Goal: Contribute content

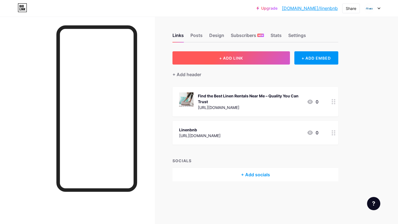
click at [222, 59] on span "+ ADD LINK" at bounding box center [231, 58] width 24 height 5
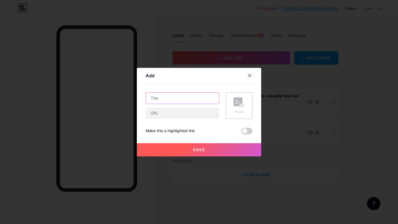
click at [163, 97] on input "text" at bounding box center [182, 98] width 73 height 11
paste input "LinenBNB: Your Trusted Partner for Hotel Linen Rentals"
type input "LinenBNB: Your Trusted Partner for Hotel Linen Rentals"
click at [159, 115] on input "text" at bounding box center [182, 113] width 73 height 11
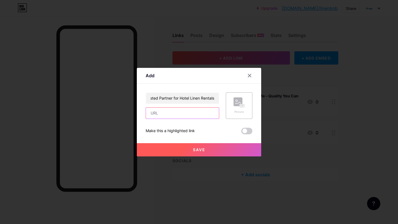
scroll to position [0, 0]
paste input "[URL][DOMAIN_NAME]"
type input "[URL][DOMAIN_NAME]"
click at [243, 104] on icon at bounding box center [238, 102] width 11 height 10
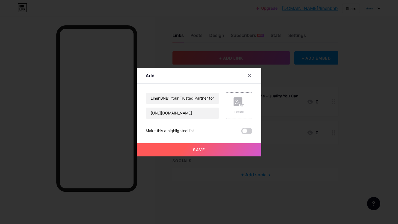
scroll to position [0, 0]
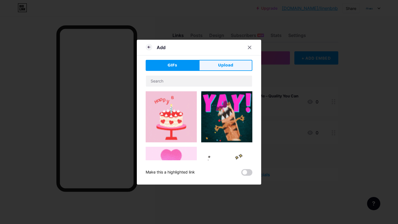
click at [224, 67] on span "Upload" at bounding box center [225, 65] width 15 height 6
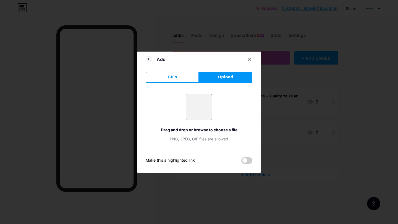
click at [197, 111] on input "file" at bounding box center [199, 107] width 26 height 26
type input "C:\fakepath\12699.jpg"
click at [246, 161] on span at bounding box center [246, 160] width 11 height 7
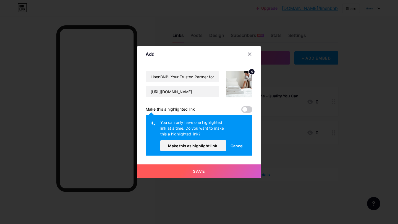
click at [248, 111] on span at bounding box center [246, 109] width 11 height 7
click at [248, 109] on span at bounding box center [246, 109] width 11 height 7
click at [244, 108] on span at bounding box center [246, 109] width 11 height 7
drag, startPoint x: 244, startPoint y: 108, endPoint x: 258, endPoint y: 108, distance: 14.6
click at [258, 108] on div "Add Content YouTube Play YouTube video without leaving your page. ADD Vimeo Pla…" at bounding box center [199, 111] width 124 height 131
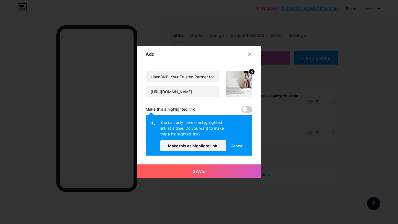
click at [197, 169] on span "Save" at bounding box center [199, 171] width 12 height 5
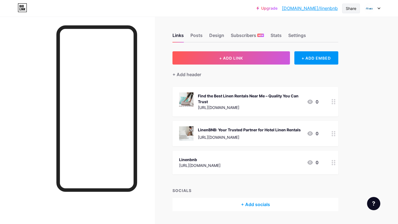
click at [353, 9] on div "Share" at bounding box center [350, 9] width 10 height 6
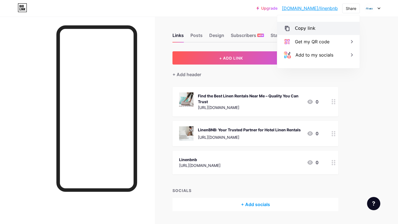
click at [324, 30] on div "Copy link" at bounding box center [318, 28] width 82 height 13
